Goal: Task Accomplishment & Management: Manage account settings

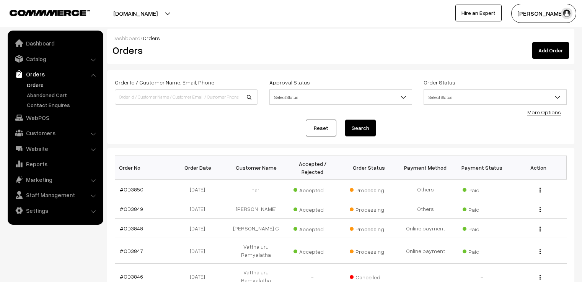
scroll to position [191, 0]
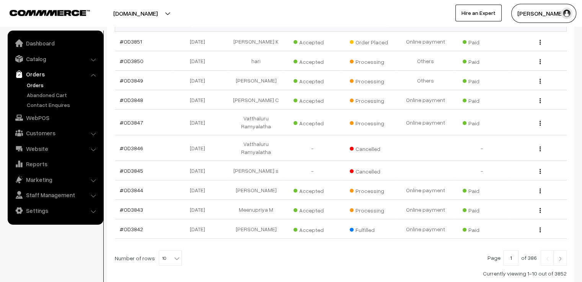
scroll to position [130, 0]
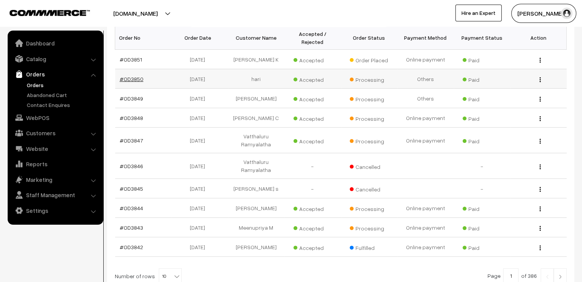
click at [136, 76] on link "#OD3850" at bounding box center [132, 79] width 24 height 6
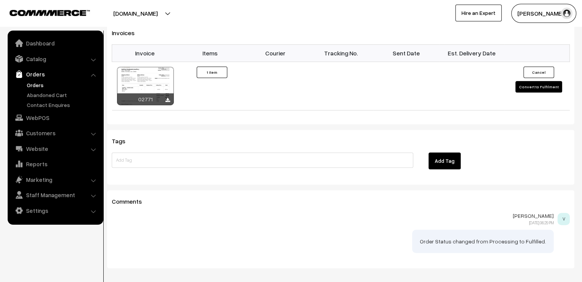
scroll to position [520, 0]
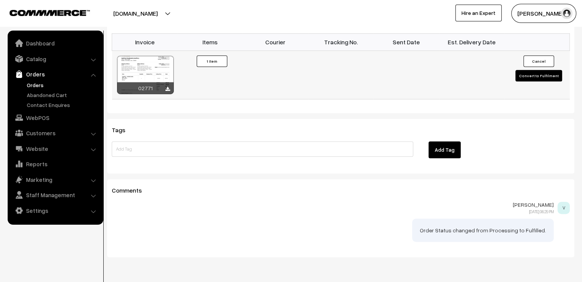
click at [533, 70] on button "Convert to Fulfilment" at bounding box center [538, 75] width 47 height 11
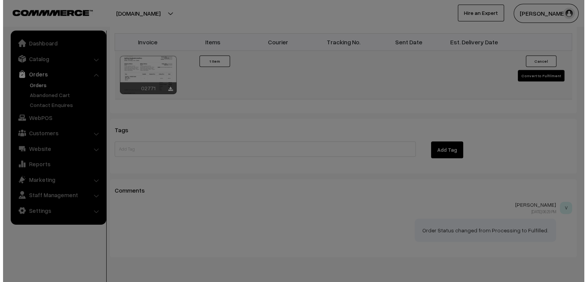
scroll to position [521, 0]
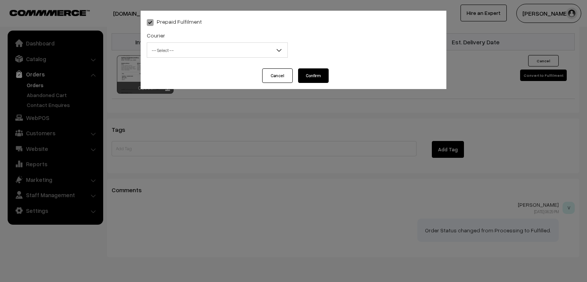
click at [275, 55] on span "-- Select --" at bounding box center [217, 50] width 140 height 13
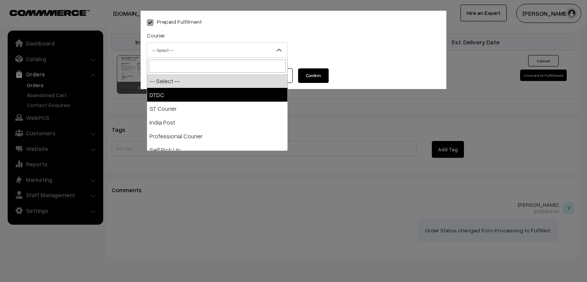
select select "1"
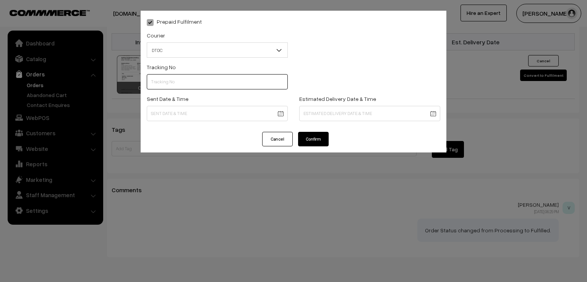
click at [240, 88] on input "text" at bounding box center [217, 81] width 141 height 15
type input "7"
type input "7X108542738"
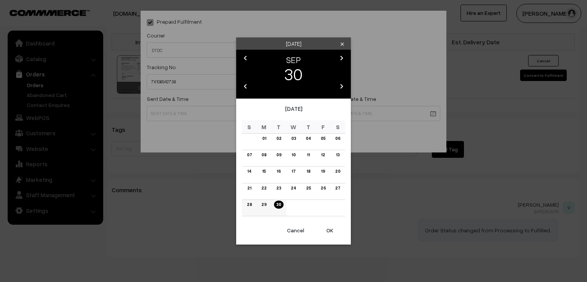
click at [265, 208] on link "29" at bounding box center [264, 205] width 10 height 8
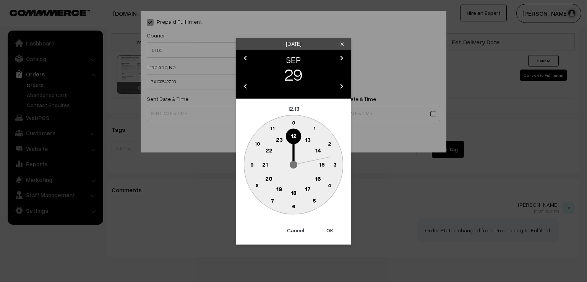
click at [251, 162] on text "9" at bounding box center [251, 164] width 3 height 6
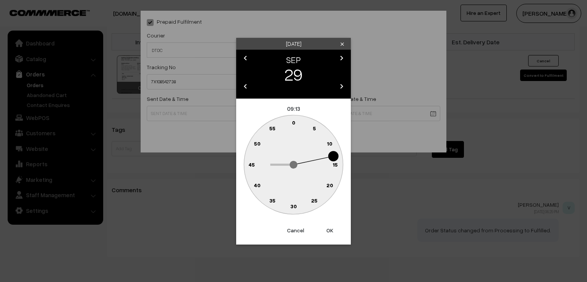
click at [292, 122] on text "0" at bounding box center [293, 122] width 3 height 6
type input "29-09-2025 09:00"
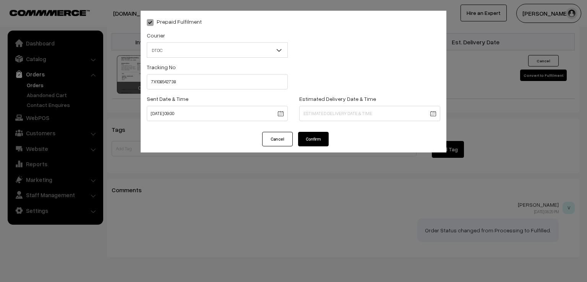
click at [301, 133] on button "Confirm" at bounding box center [313, 139] width 31 height 15
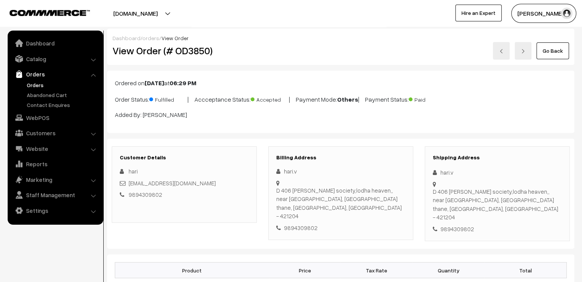
click at [570, 46] on div "Go Back" at bounding box center [419, 51] width 312 height 18
click at [560, 50] on link "Go Back" at bounding box center [552, 50] width 32 height 17
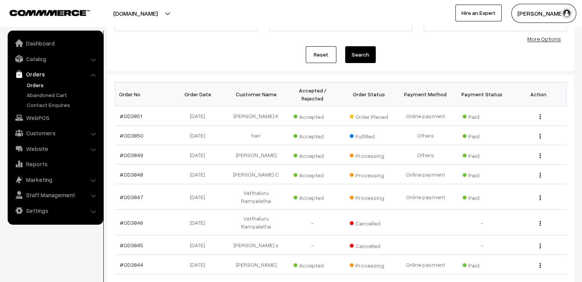
scroll to position [76, 0]
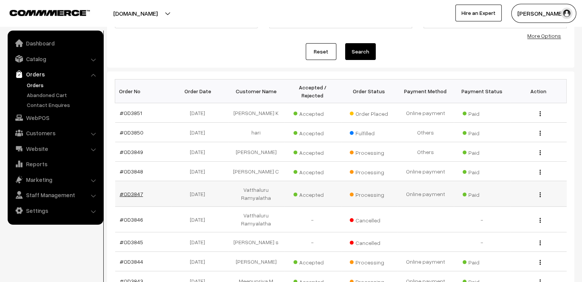
click at [129, 191] on link "#OD3847" at bounding box center [131, 194] width 23 height 6
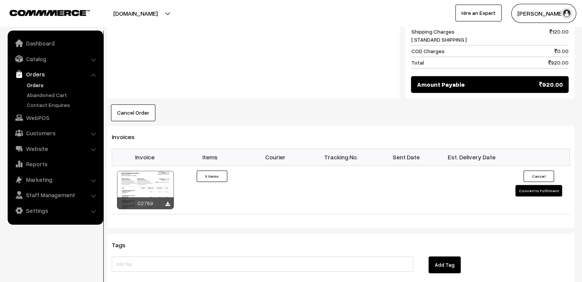
scroll to position [566, 0]
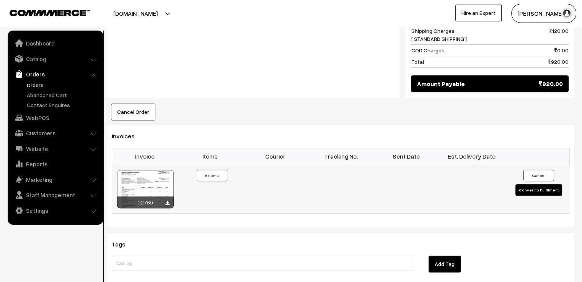
click at [520, 184] on button "Convert to Fulfilment" at bounding box center [538, 189] width 47 height 11
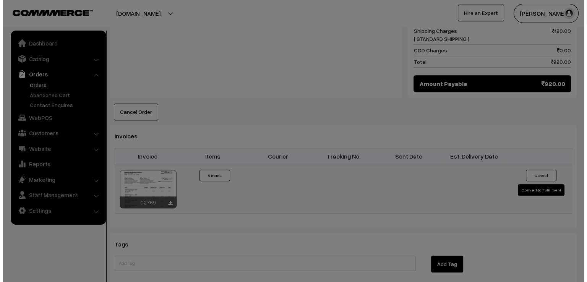
scroll to position [569, 0]
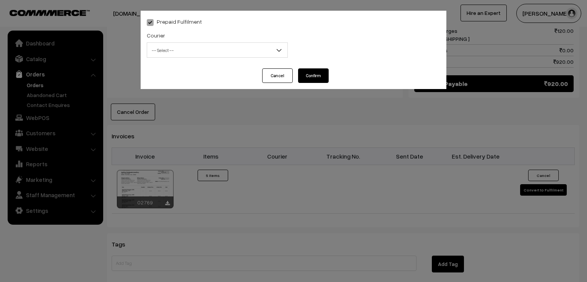
click at [218, 45] on span "-- Select --" at bounding box center [217, 50] width 140 height 13
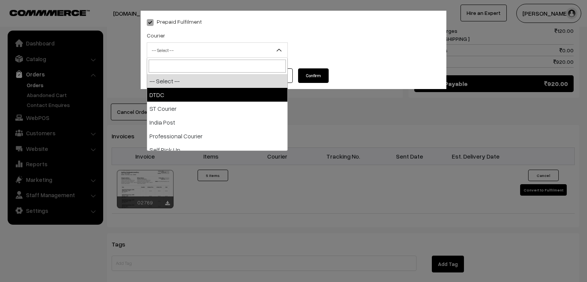
select select "1"
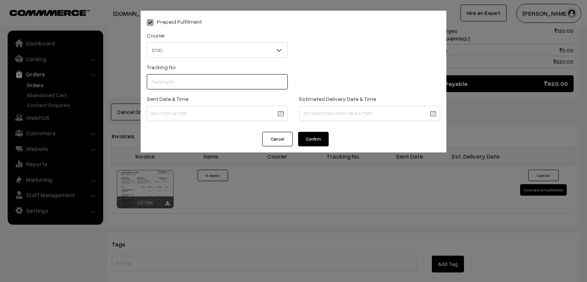
click at [190, 84] on input "text" at bounding box center [217, 81] width 141 height 15
type input "7D116328956"
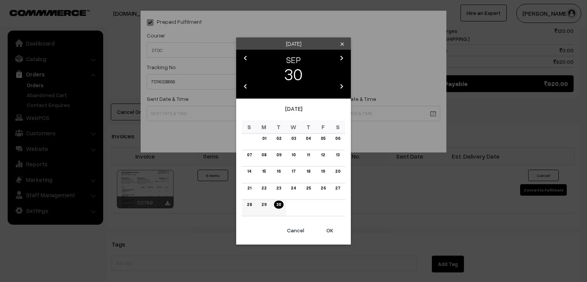
click at [263, 207] on link "29" at bounding box center [264, 205] width 10 height 8
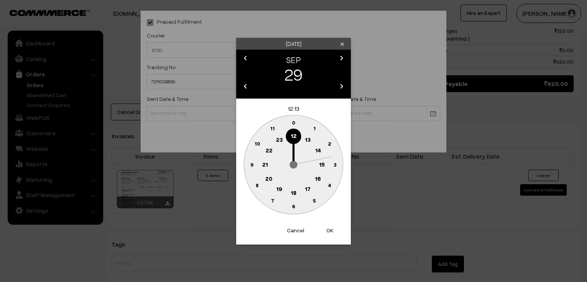
click at [251, 167] on text "9" at bounding box center [251, 164] width 3 height 6
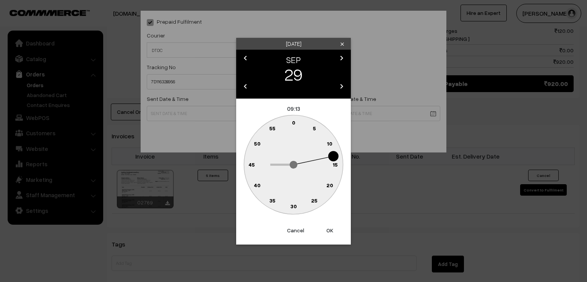
click at [294, 119] on circle at bounding box center [294, 123] width 16 height 16
type input "29-09-2025 09:00"
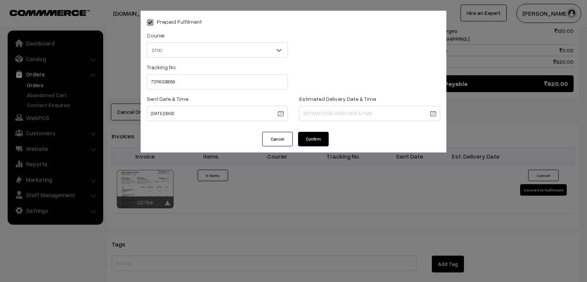
click at [307, 139] on button "Confirm" at bounding box center [313, 139] width 31 height 15
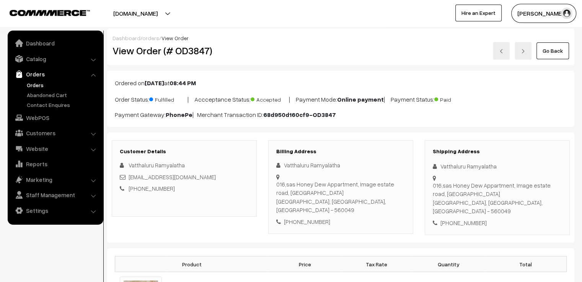
click link "Go Back"
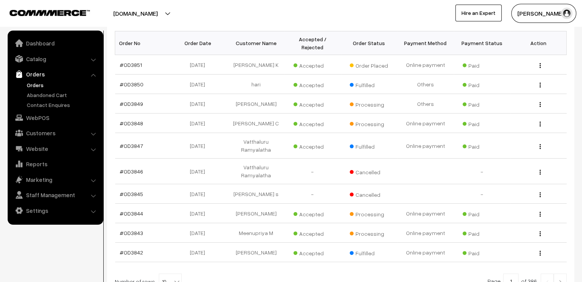
scroll to position [138, 0]
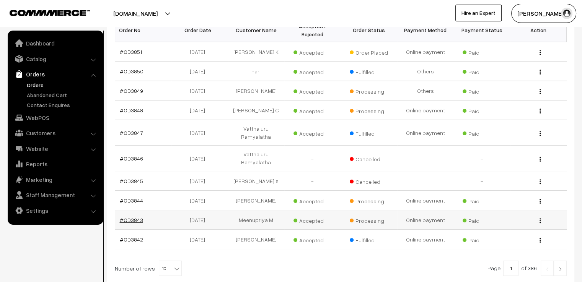
click at [131, 217] on link "#OD3843" at bounding box center [131, 220] width 23 height 6
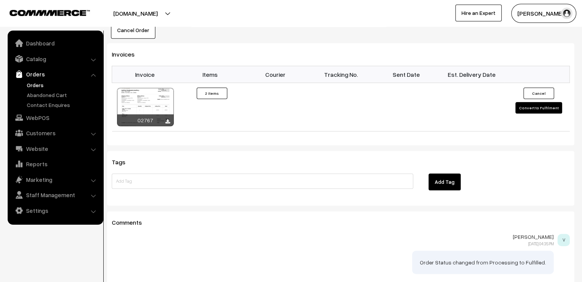
scroll to position [529, 0]
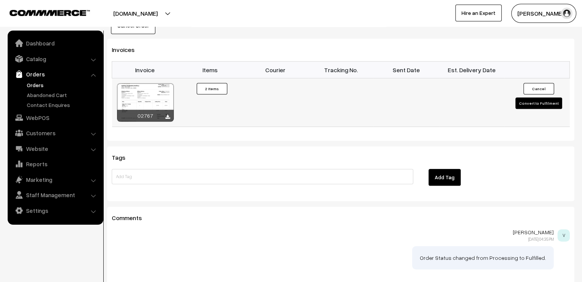
click at [528, 97] on button "Convert to Fulfilment" at bounding box center [538, 102] width 47 height 11
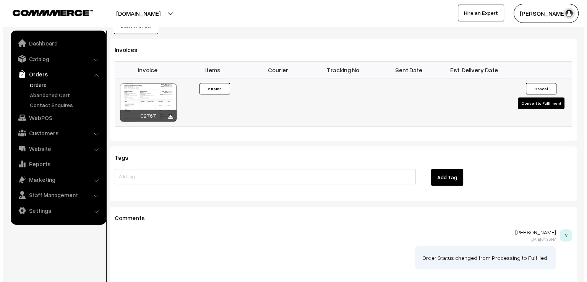
scroll to position [531, 0]
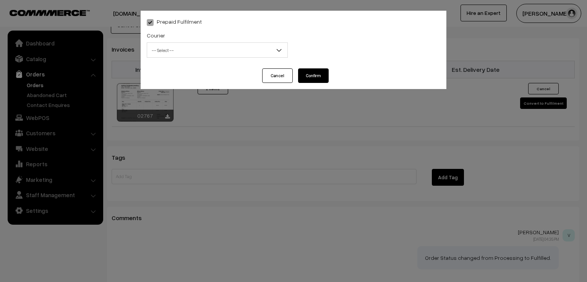
click at [263, 49] on span "-- Select --" at bounding box center [217, 50] width 140 height 13
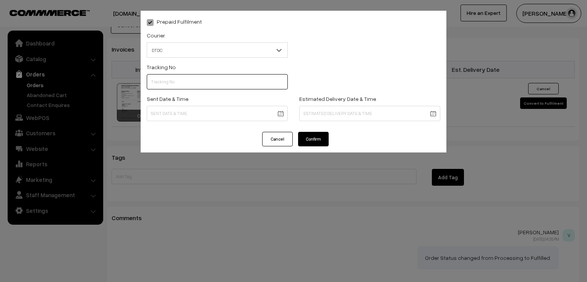
click at [204, 84] on input "text" at bounding box center [217, 81] width 141 height 15
click at [186, 46] on span "DTDC" at bounding box center [217, 50] width 140 height 13
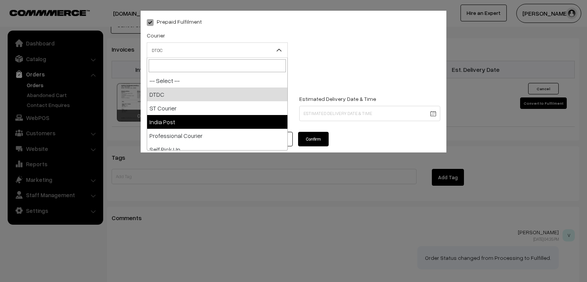
select select "3"
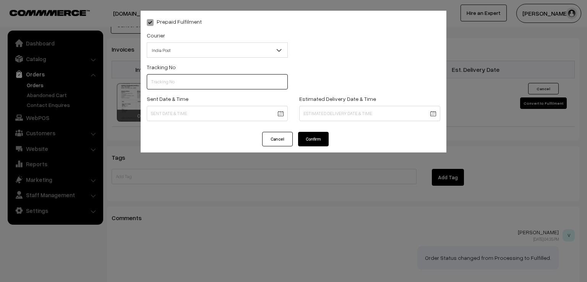
click at [159, 86] on input "text" at bounding box center [217, 81] width 141 height 15
type input "ET803255409IN"
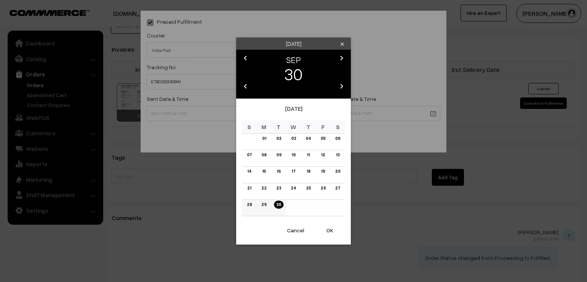
click at [266, 208] on td "29" at bounding box center [264, 208] width 15 height 16
click at [265, 205] on link "29" at bounding box center [264, 205] width 10 height 8
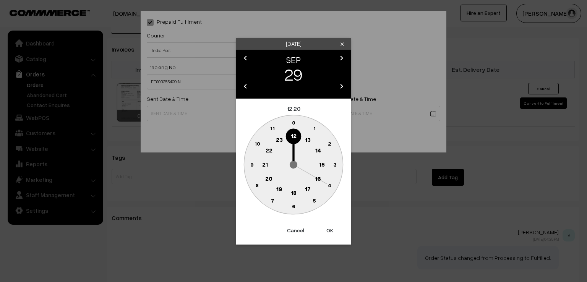
click at [250, 165] on text "9" at bounding box center [251, 164] width 3 height 6
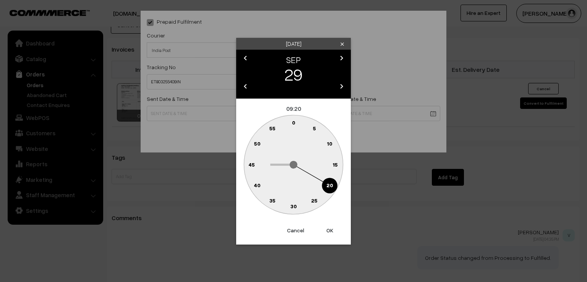
click at [294, 122] on text "0" at bounding box center [293, 122] width 3 height 6
type input "29-09-2025 09:00"
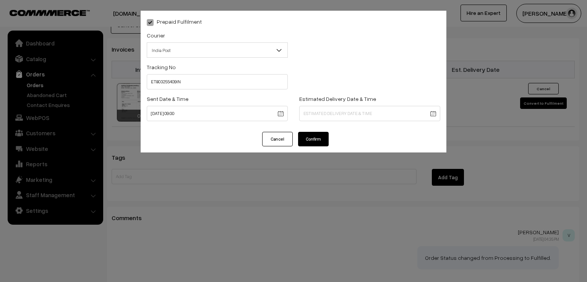
click at [312, 143] on button "Confirm" at bounding box center [313, 139] width 31 height 15
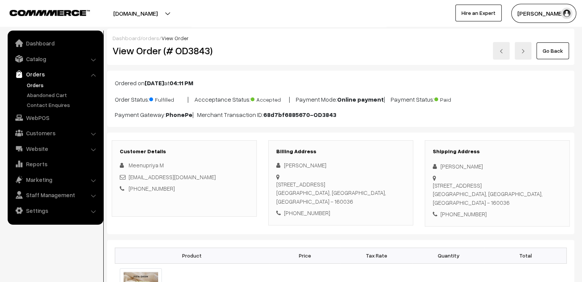
click at [549, 52] on link "Go Back" at bounding box center [552, 50] width 32 height 17
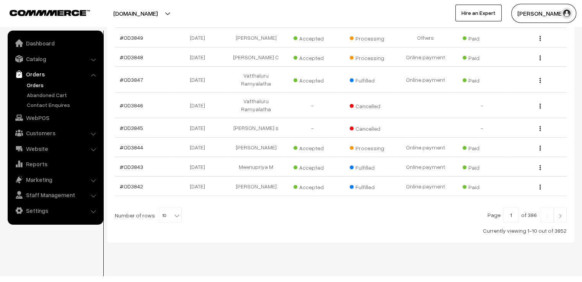
scroll to position [192, 0]
click at [159, 207] on span "10" at bounding box center [170, 214] width 22 height 15
select select "100"
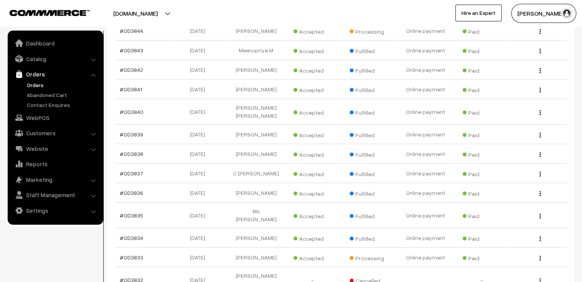
scroll to position [306, 0]
